Goal: Task Accomplishment & Management: Use online tool/utility

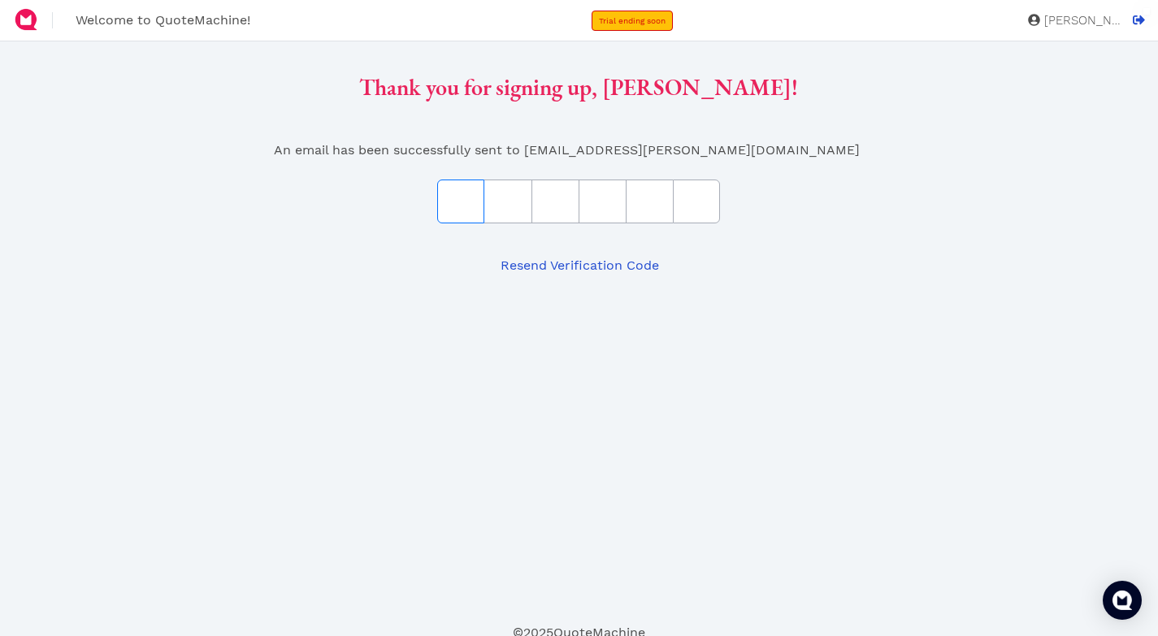
type input "2"
type input "0"
type input "B"
type input "D"
type input "2"
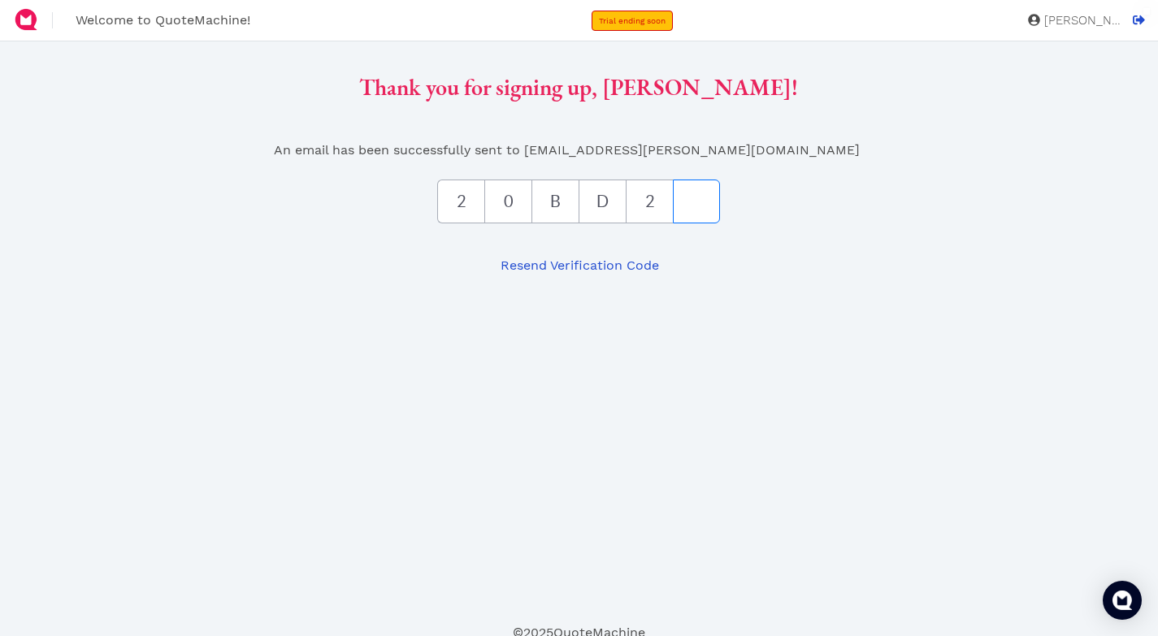
type input "E"
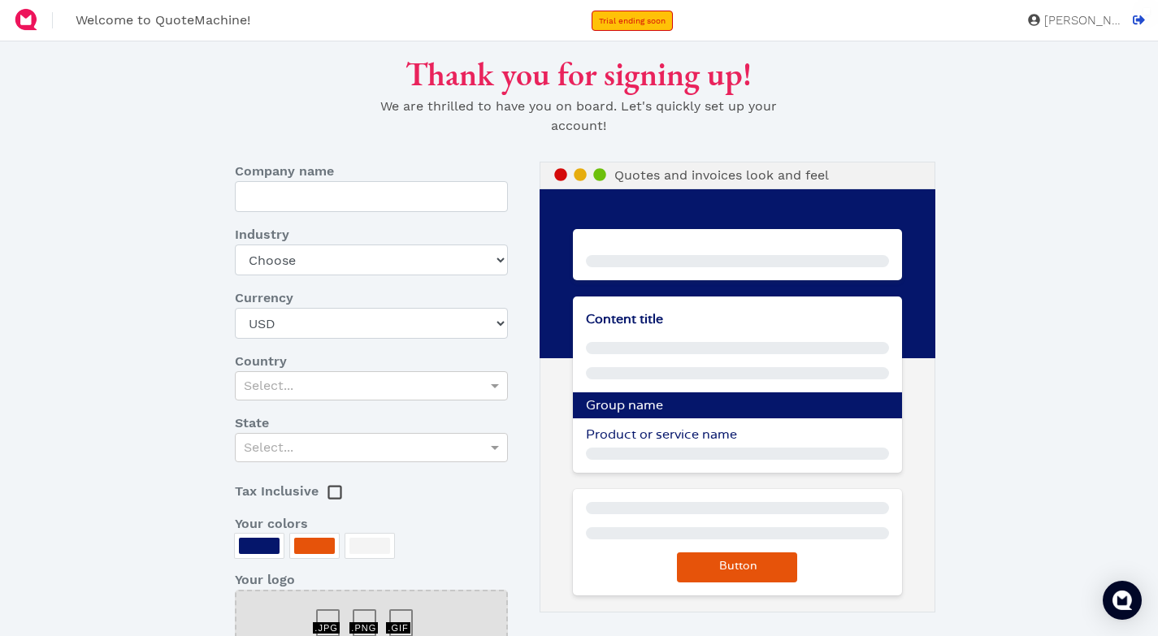
type input "Arctic Spas [GEOGRAPHIC_DATA]"
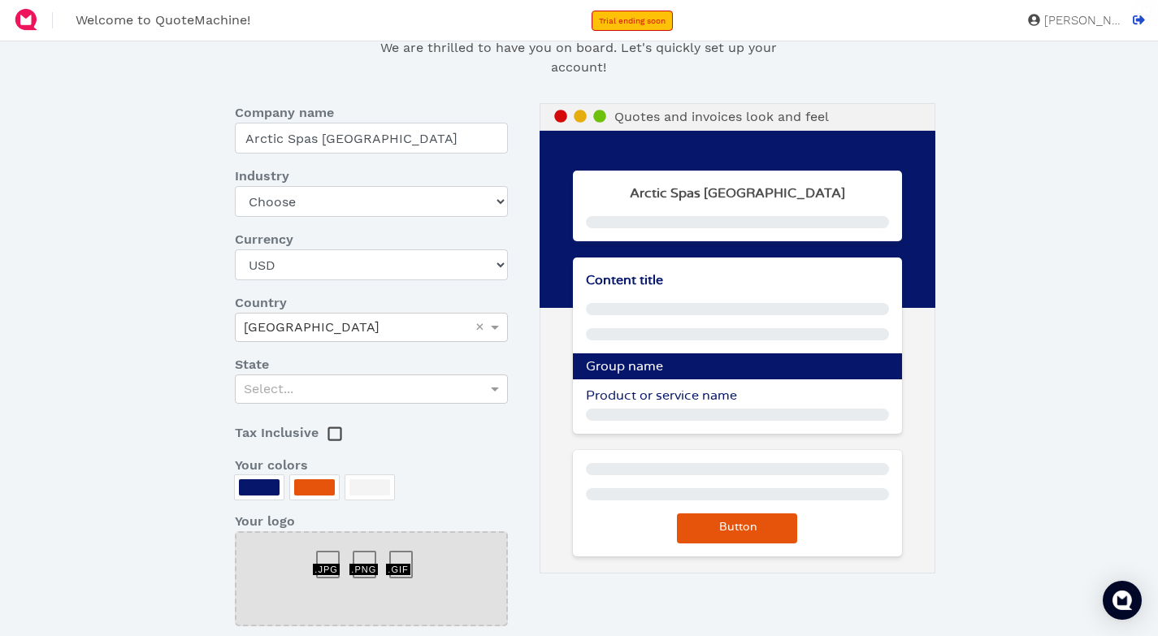
scroll to position [59, 0]
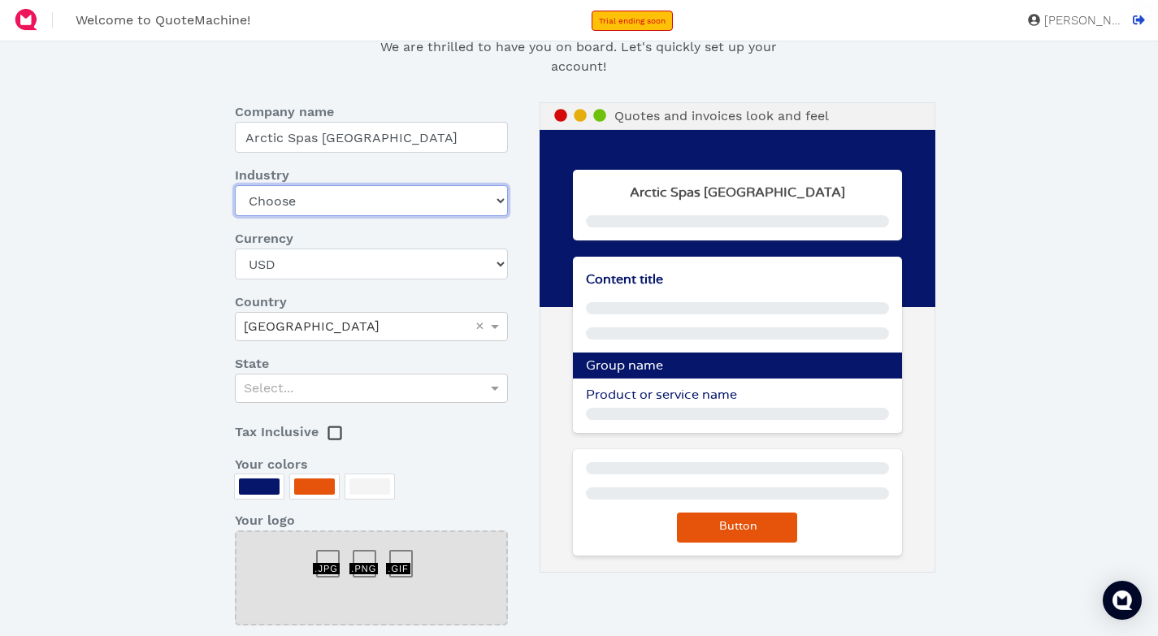
click at [483, 202] on select "Choose Art gallery Bike Books Construction (Not retail) Electronics Events Food…" at bounding box center [371, 200] width 273 height 31
select select "pool-spa"
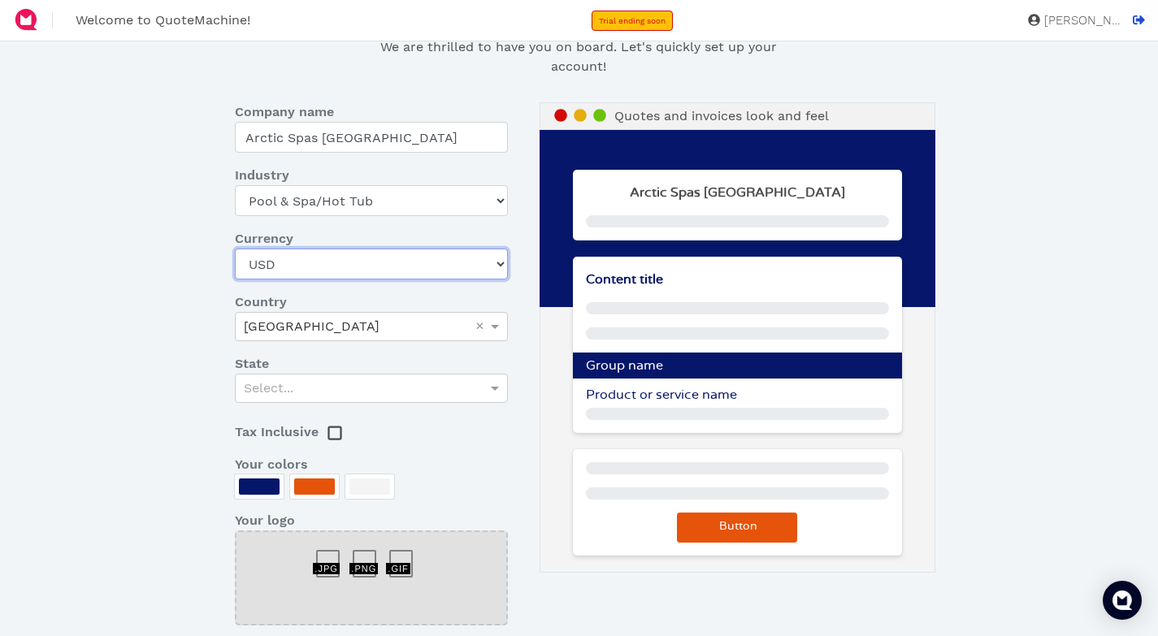
click at [339, 265] on select "USD CAD EUR GBP AUD MXN SGD ZAR AED AFN ALL AMD ANG AOA ARS AUD AWG AZN BAM BBD…" at bounding box center [371, 264] width 273 height 31
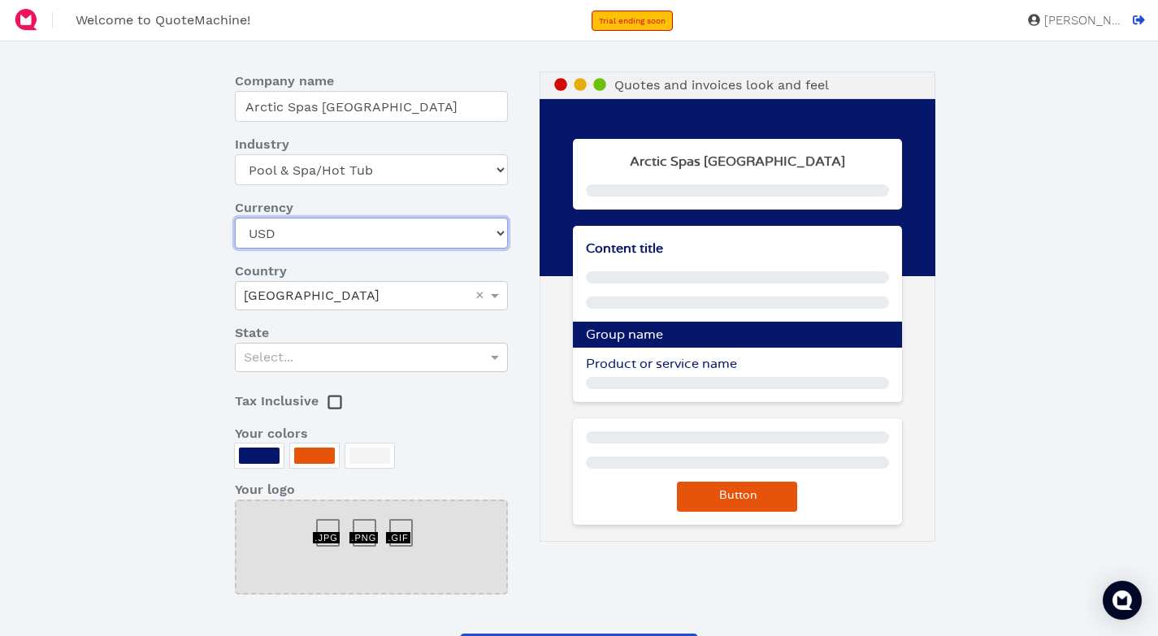
scroll to position [91, 0]
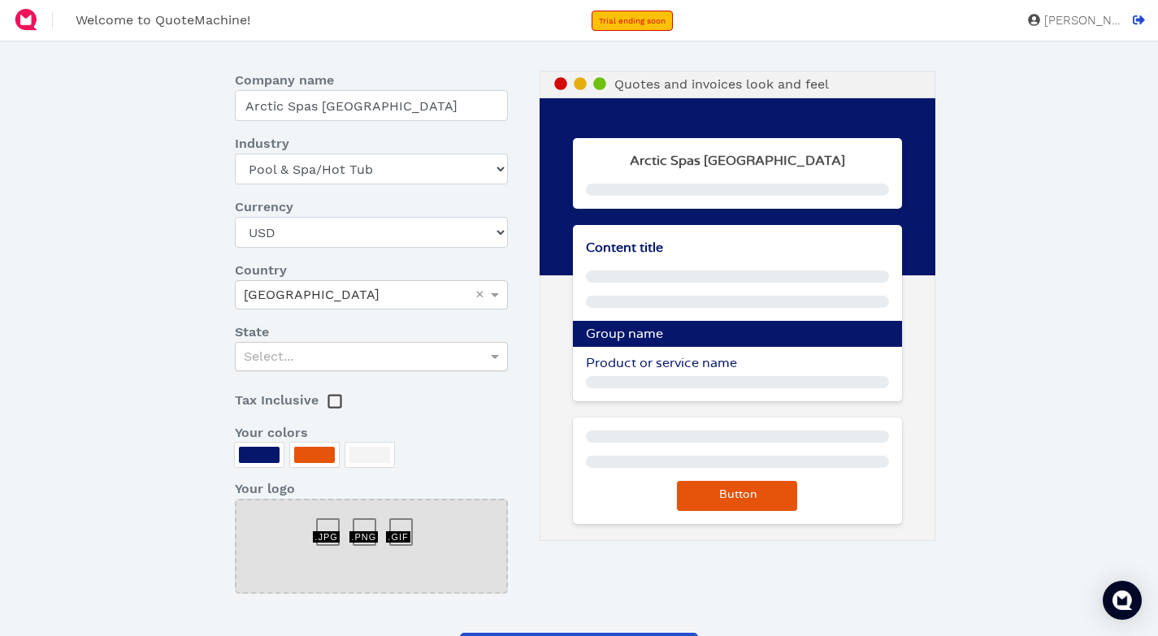
click at [357, 364] on div "Select..." at bounding box center [371, 357] width 271 height 28
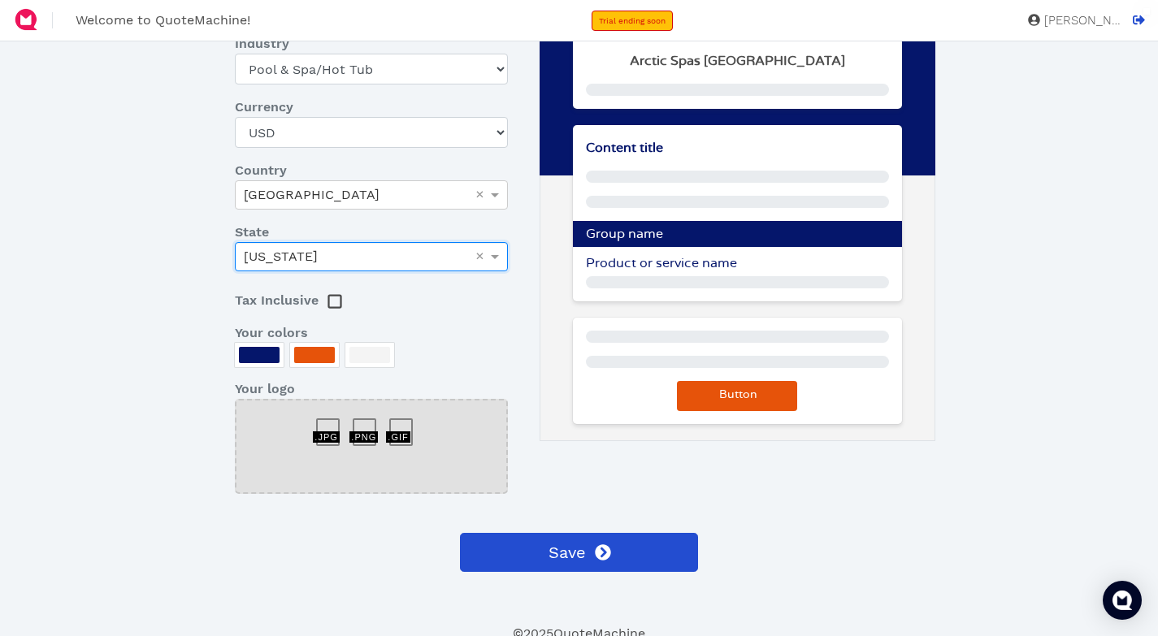
scroll to position [198, 0]
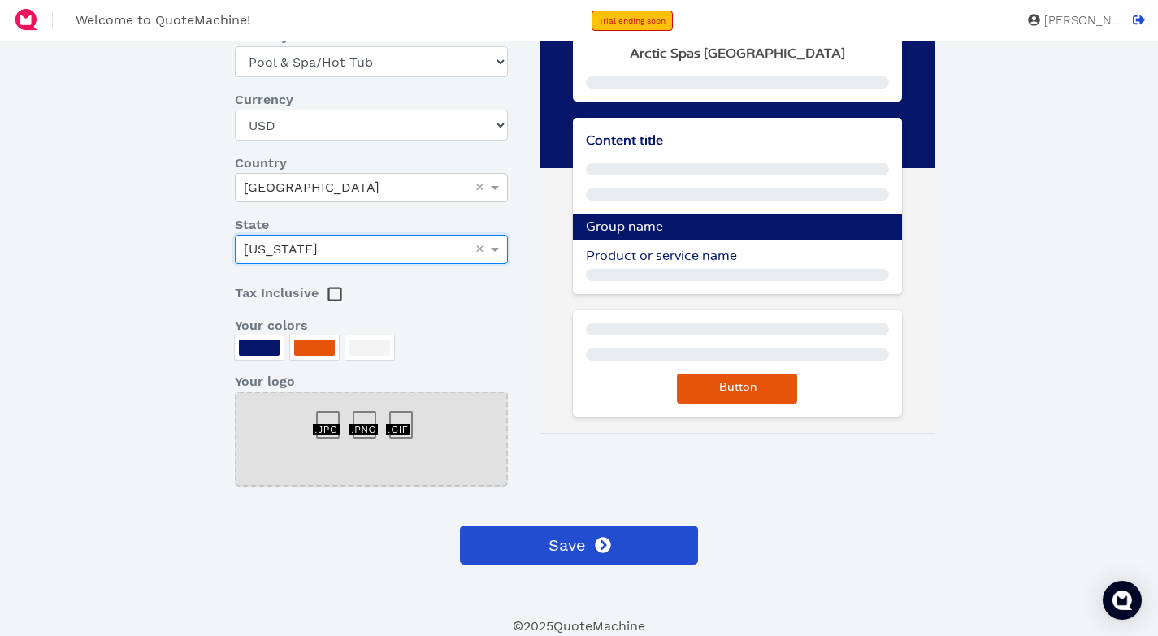
click at [420, 342] on dd at bounding box center [372, 351] width 298 height 30
click at [260, 341] on div at bounding box center [259, 348] width 41 height 16
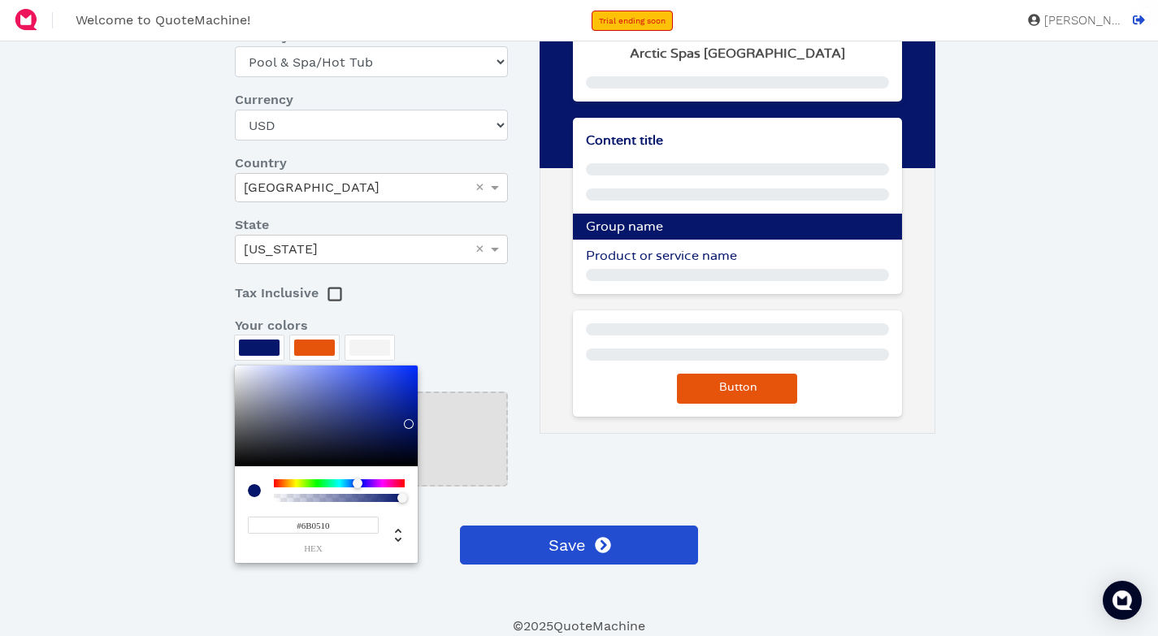
click at [402, 483] on div at bounding box center [339, 484] width 131 height 8
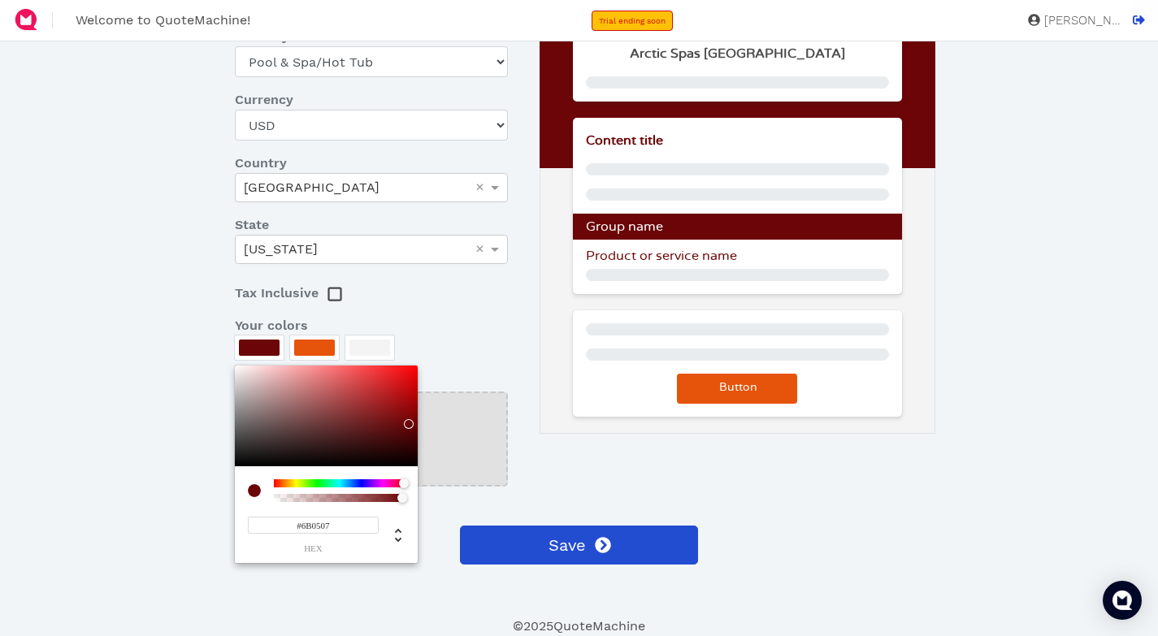
drag, startPoint x: 399, startPoint y: 486, endPoint x: 424, endPoint y: 485, distance: 25.2
click at [418, 485] on div "#6B0507 hex" at bounding box center [326, 465] width 183 height 198
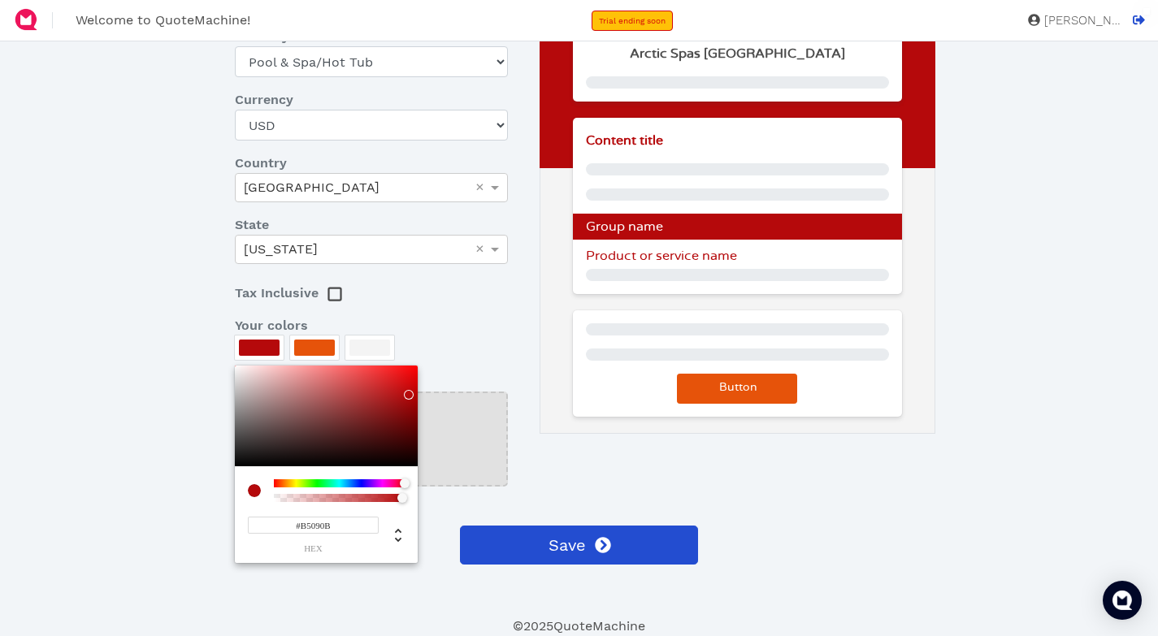
type input "#B7090B"
drag, startPoint x: 406, startPoint y: 424, endPoint x: 409, endPoint y: 394, distance: 30.2
click at [409, 394] on div at bounding box center [409, 394] width 10 height 10
click at [324, 350] on div at bounding box center [579, 318] width 1158 height 636
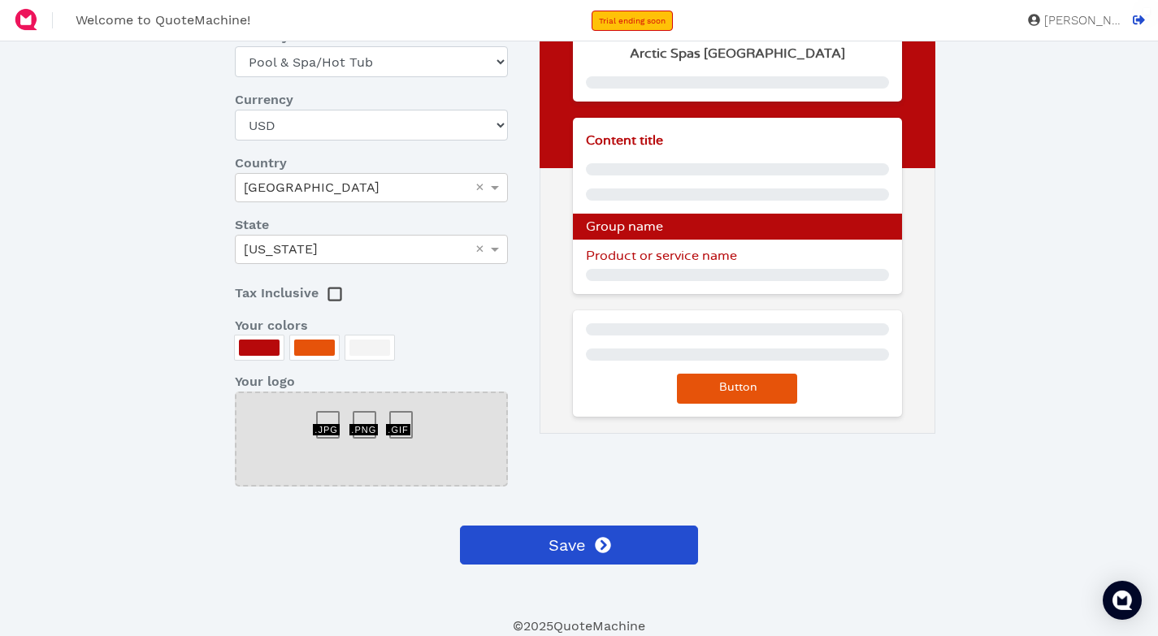
click at [300, 350] on div at bounding box center [314, 348] width 41 height 16
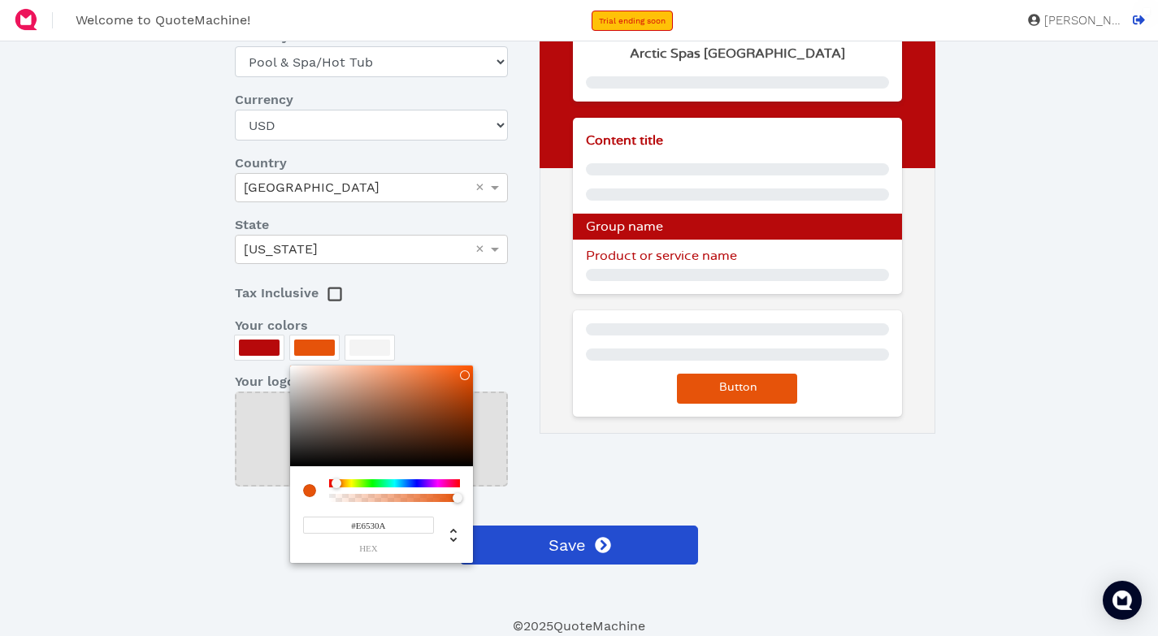
type input "#171515"
click at [303, 458] on div at bounding box center [381, 416] width 183 height 101
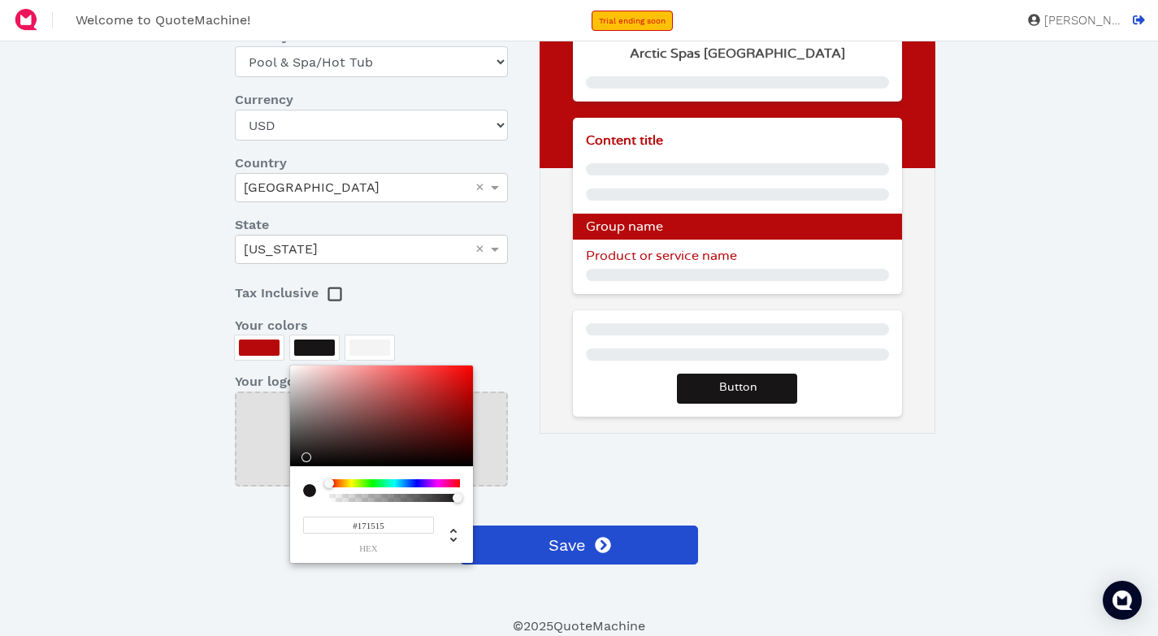
click at [484, 338] on div at bounding box center [579, 318] width 1158 height 636
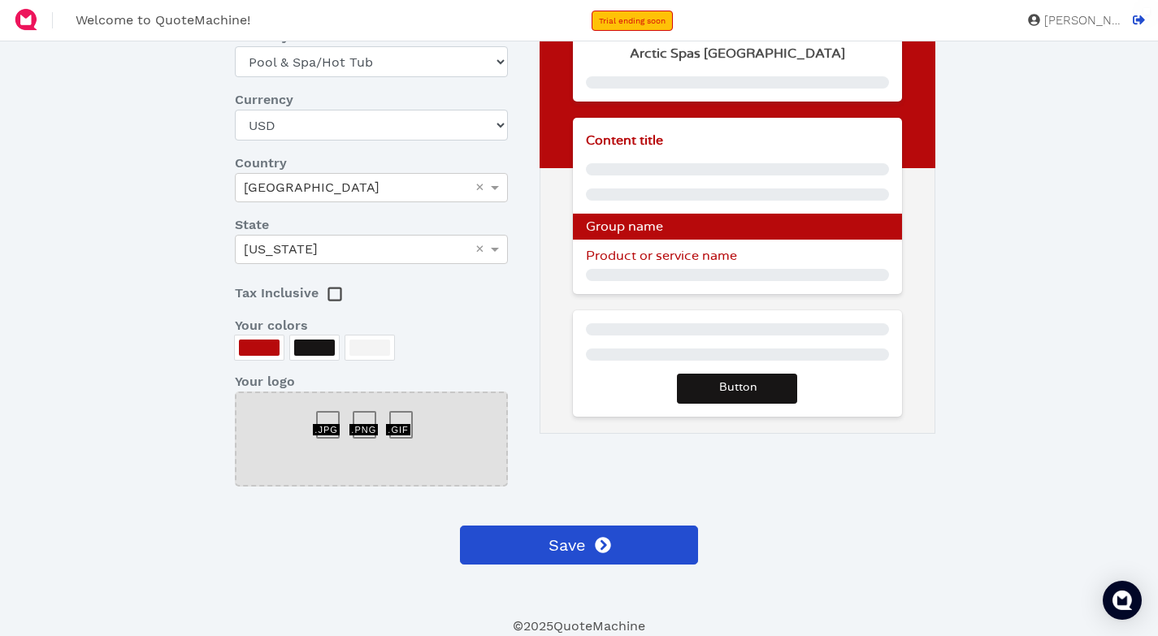
click at [359, 417] on div at bounding box center [371, 417] width 37 height 0
click at [507, 329] on dt "Your colors" at bounding box center [372, 326] width 298 height 20
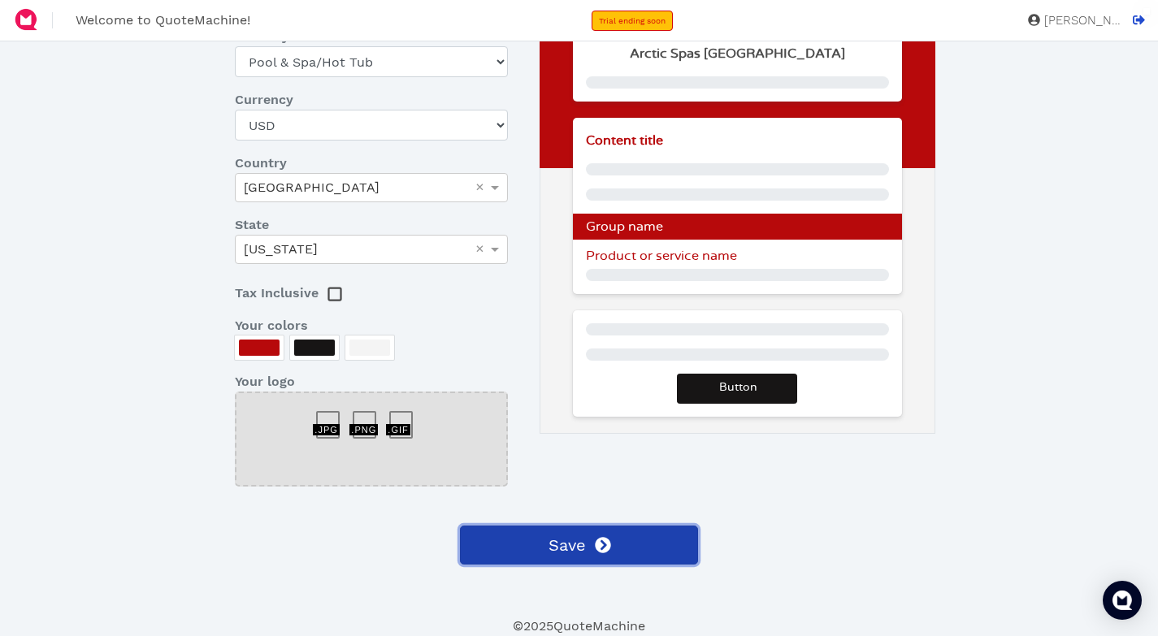
click at [541, 553] on button "Save" at bounding box center [578, 545] width 237 height 39
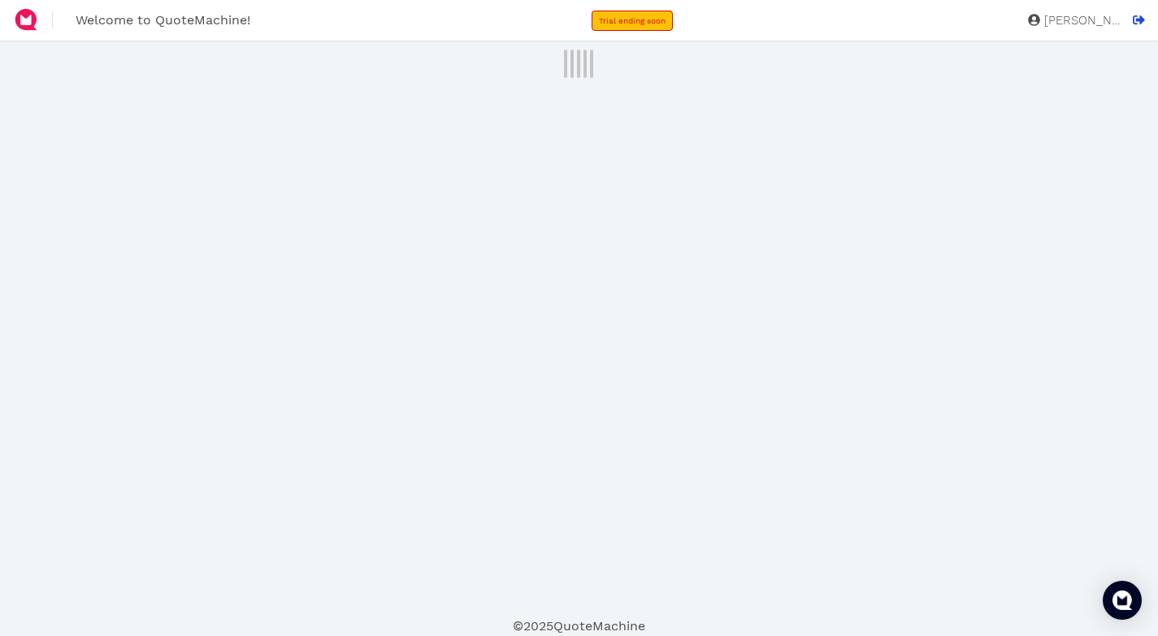
scroll to position [7, 0]
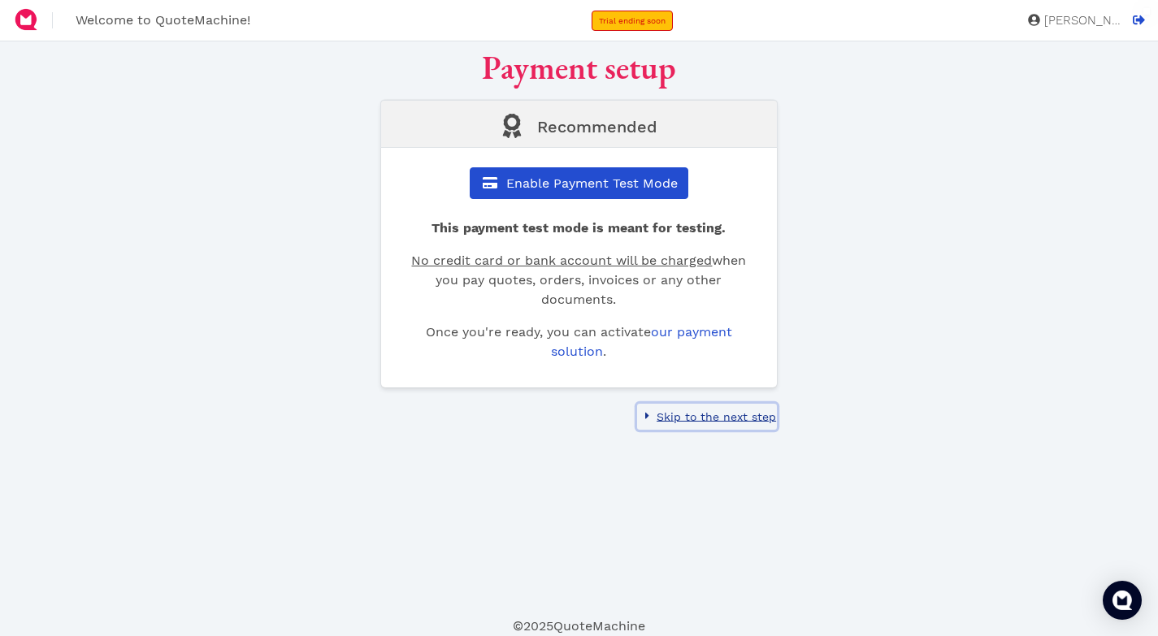
click at [685, 414] on span "Skip to the next step" at bounding box center [715, 416] width 122 height 13
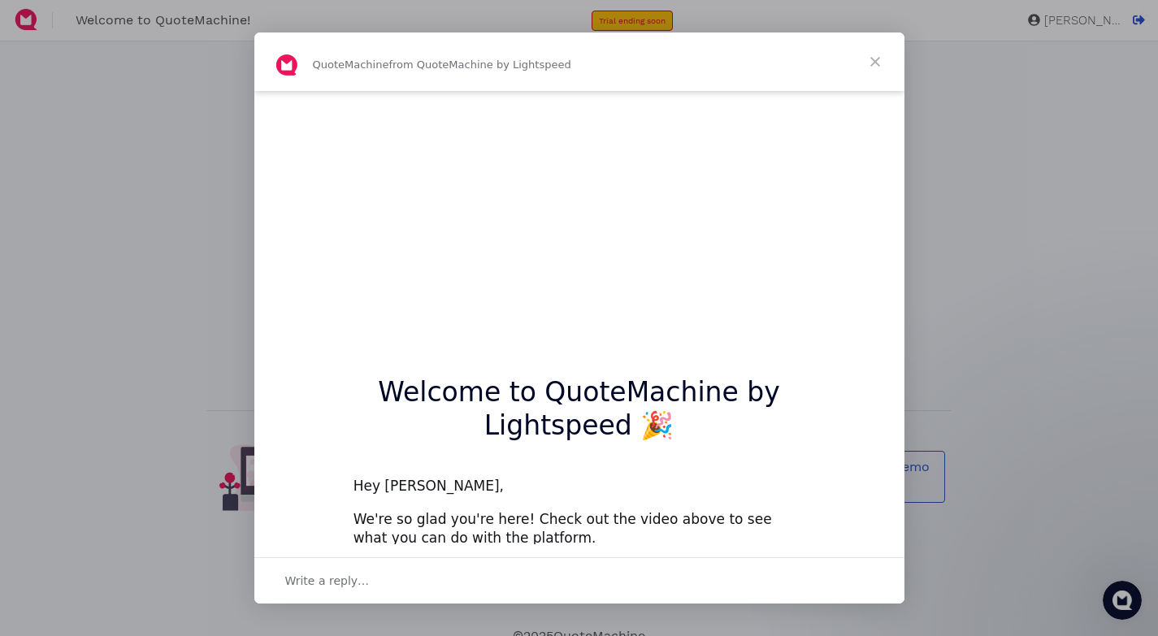
scroll to position [3, 0]
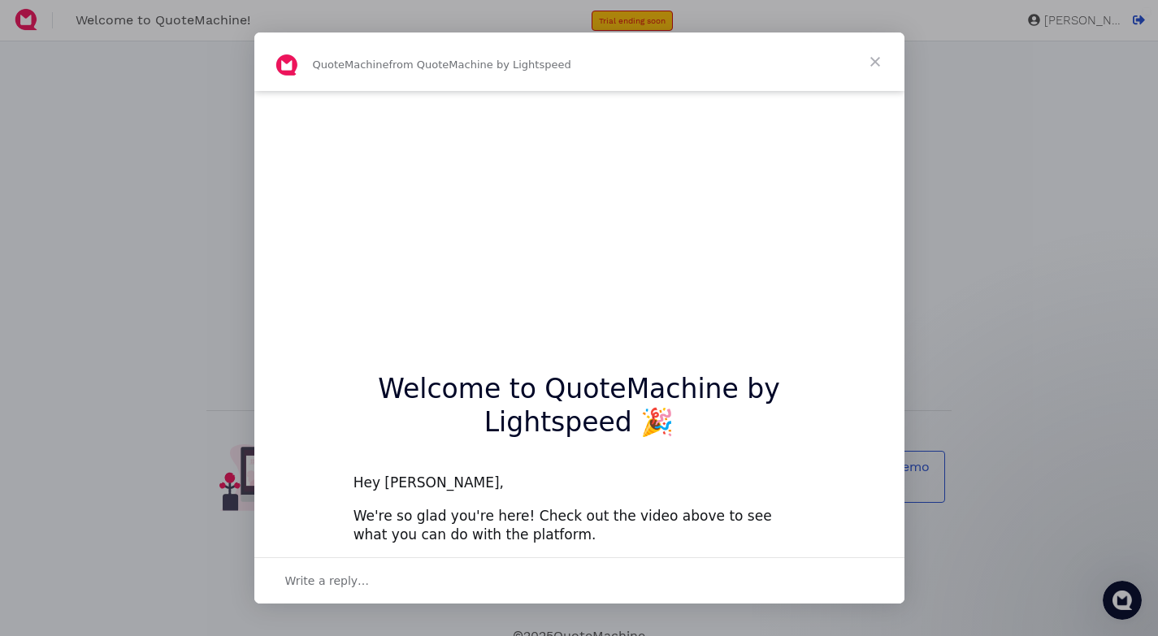
click at [874, 65] on span "Close" at bounding box center [875, 62] width 59 height 59
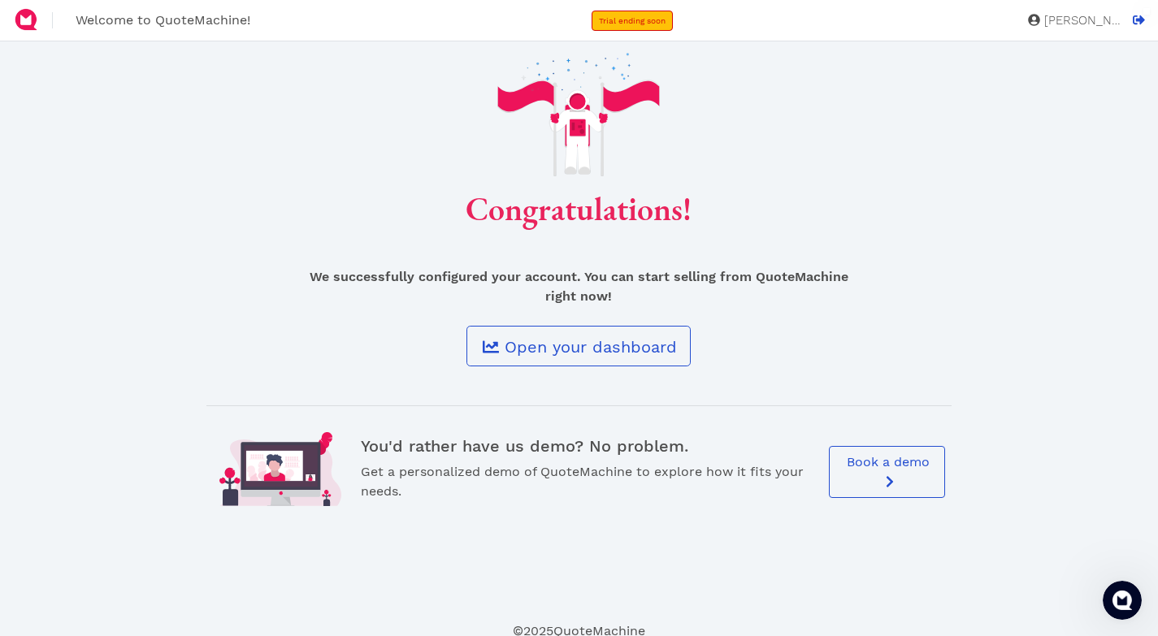
scroll to position [0, 0]
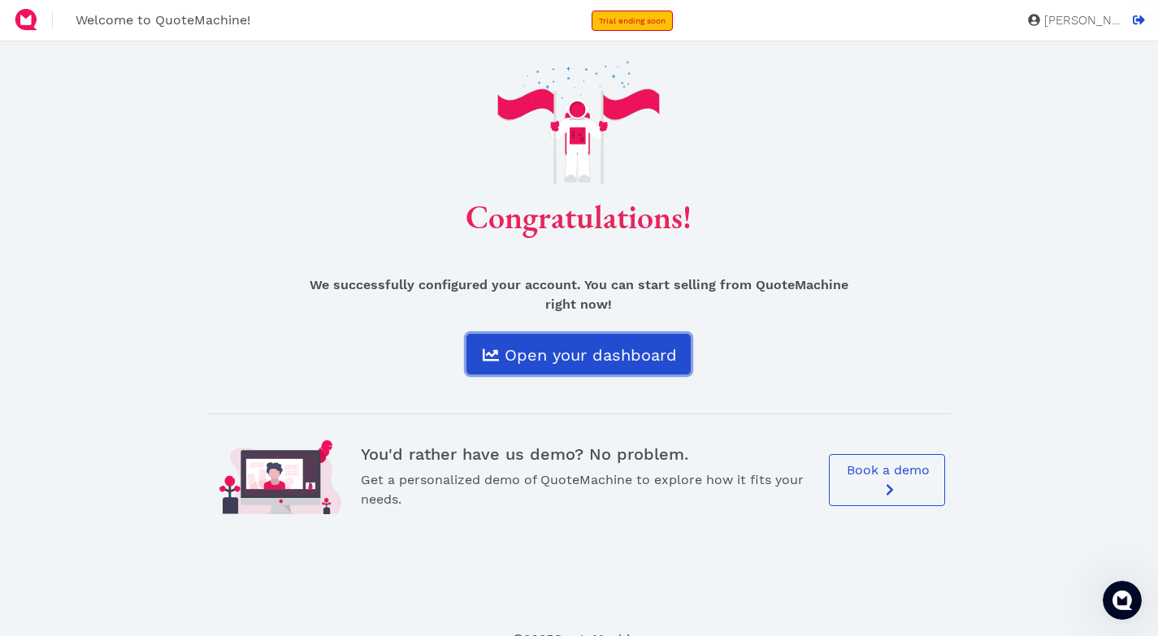
click at [662, 355] on span "Open your dashboard" at bounding box center [589, 355] width 175 height 20
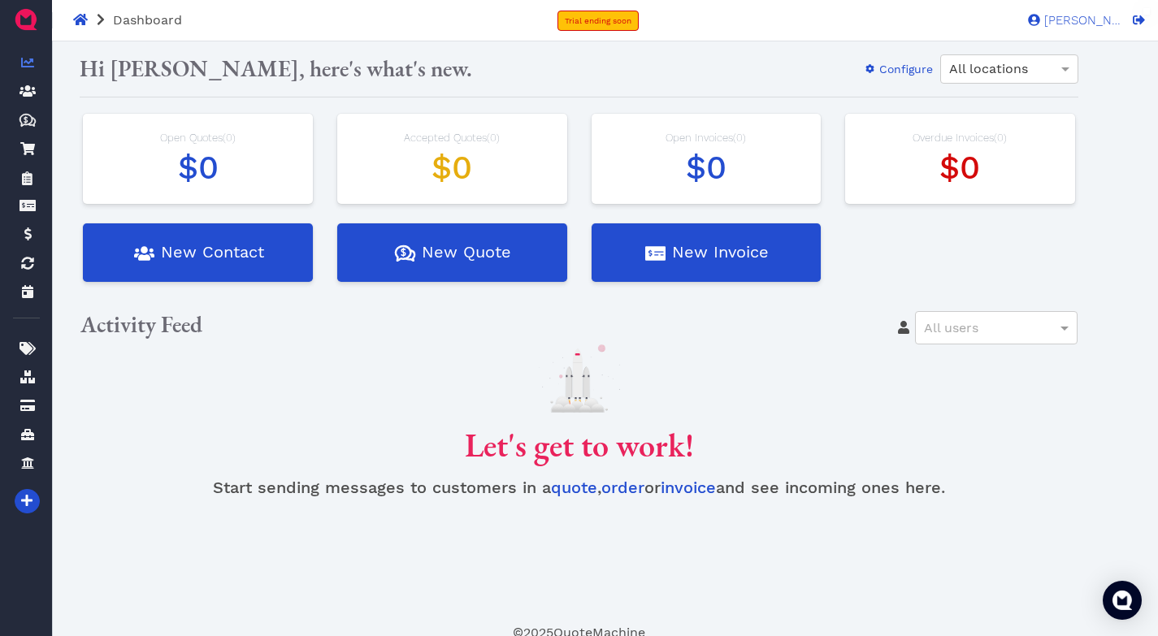
click at [537, 71] on div "Hi Devin Hinrichs, here's what's new. Configure All locations" at bounding box center [579, 68] width 998 height 29
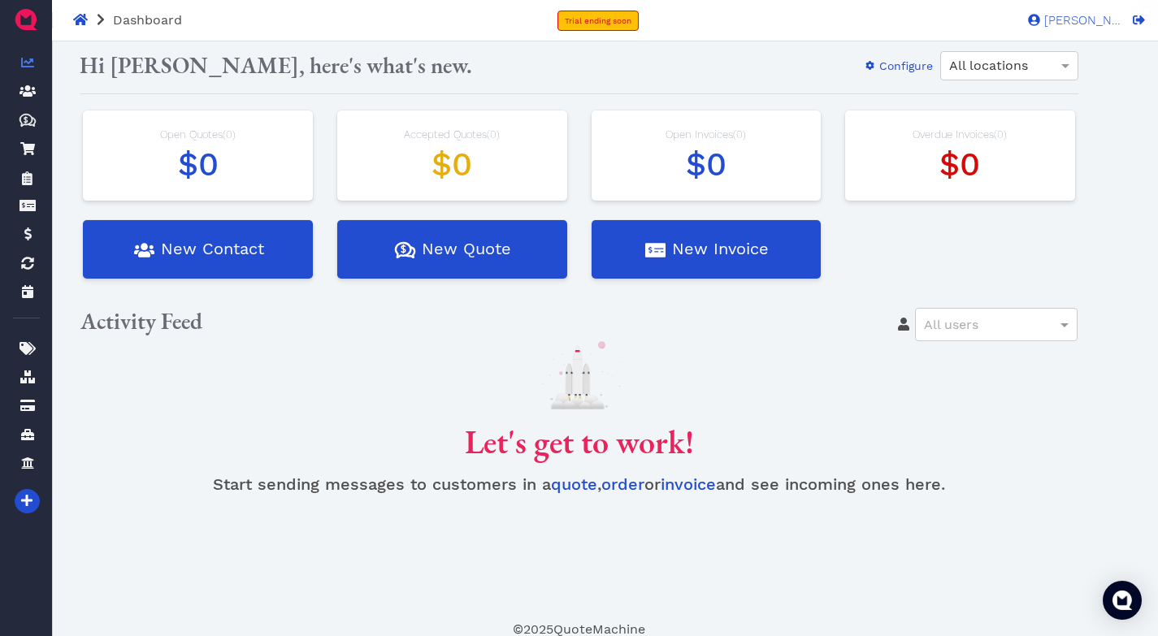
scroll to position [7, 0]
